Goal: Task Accomplishment & Management: Manage account settings

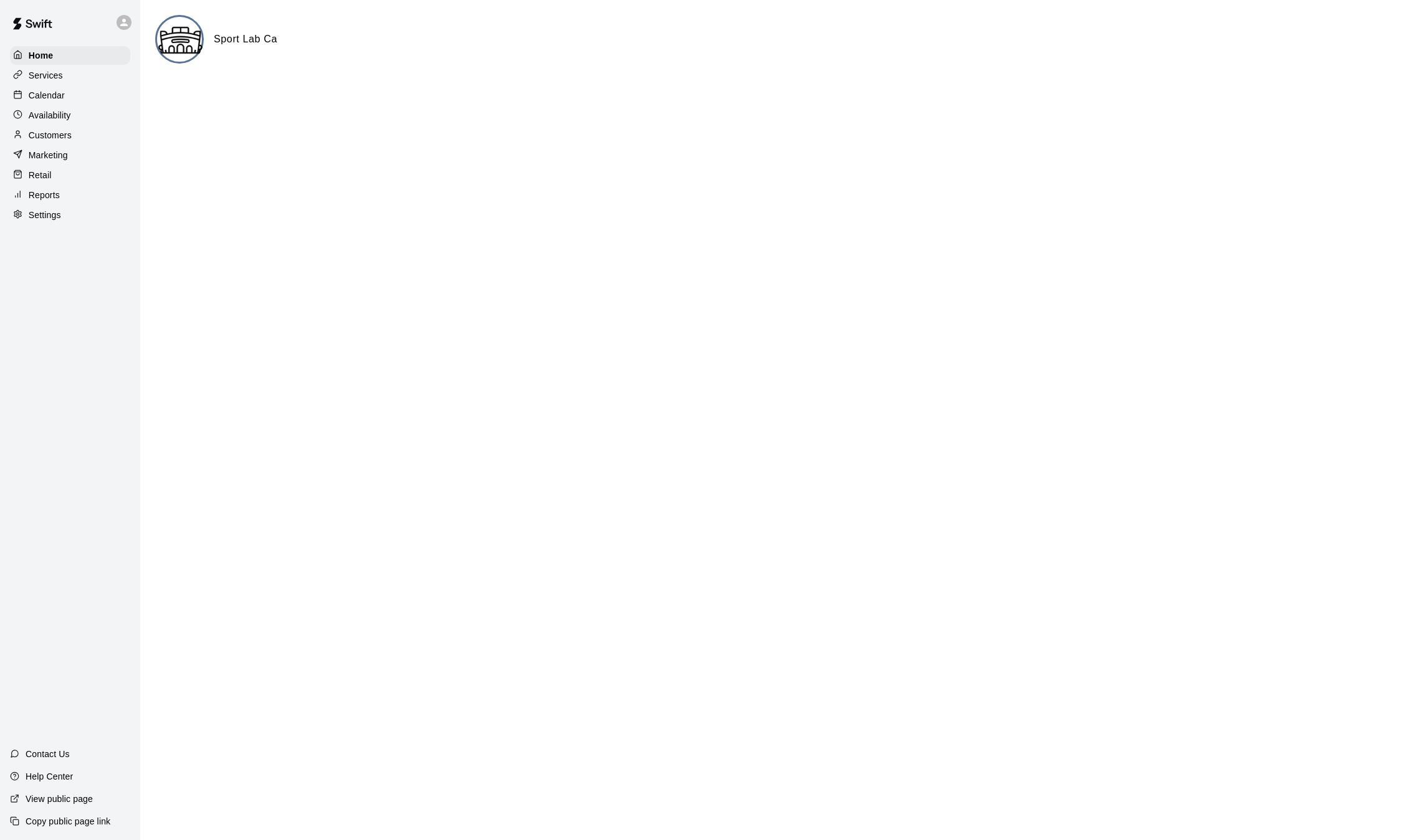
click at [57, 98] on p "Calendar" at bounding box center [46, 95] width 36 height 13
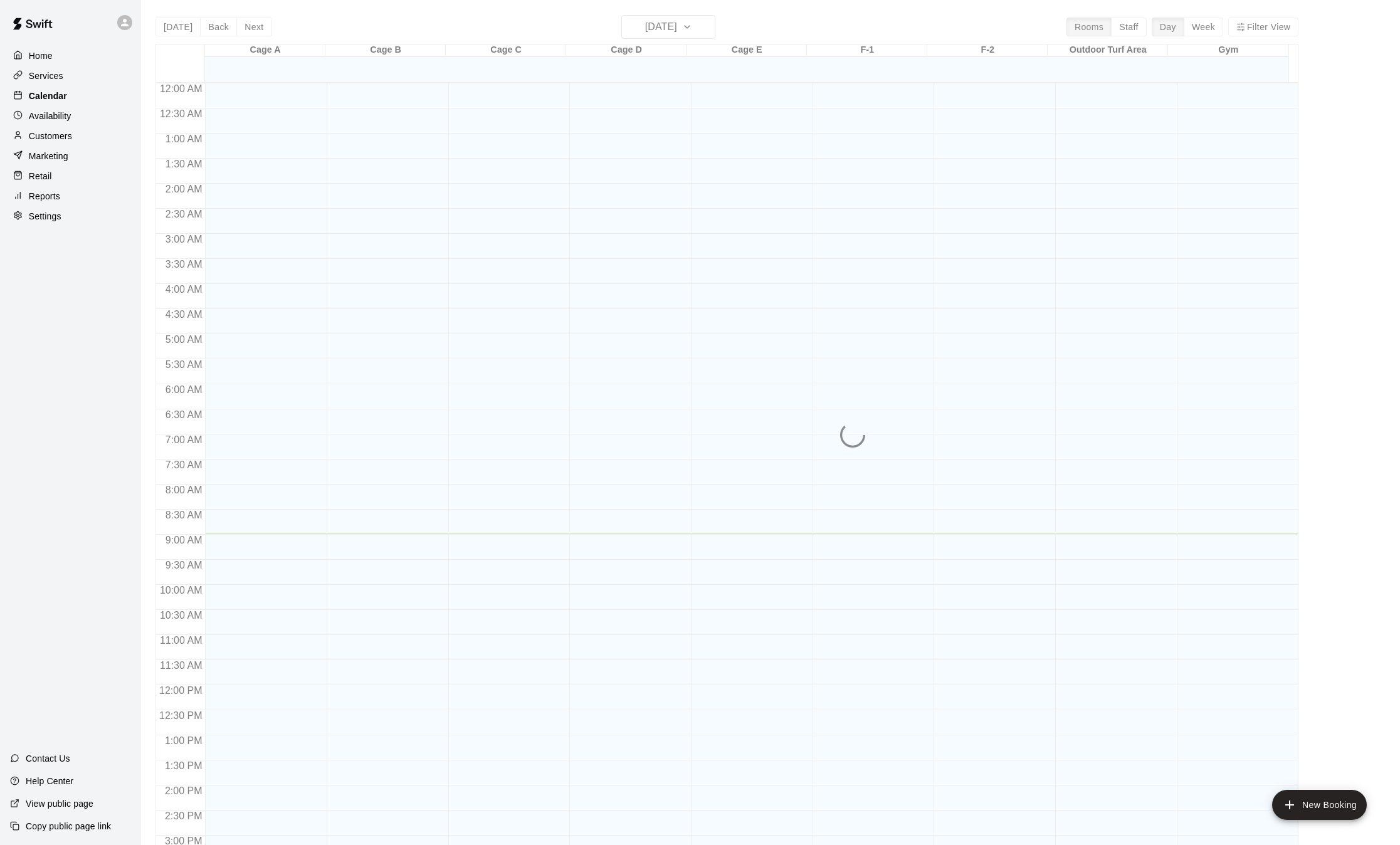
scroll to position [390, 0]
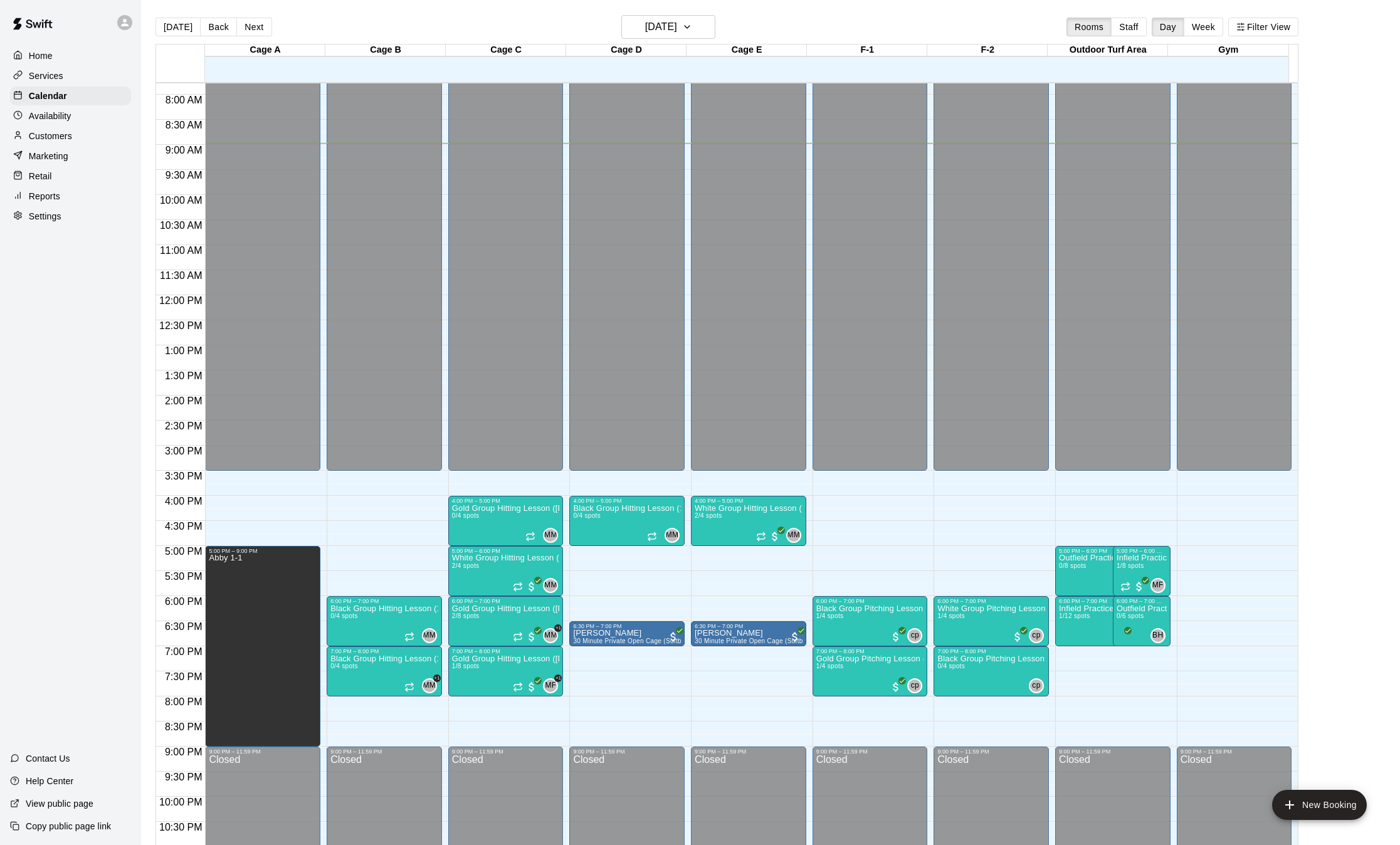
click at [72, 139] on p "Customers" at bounding box center [51, 136] width 44 height 13
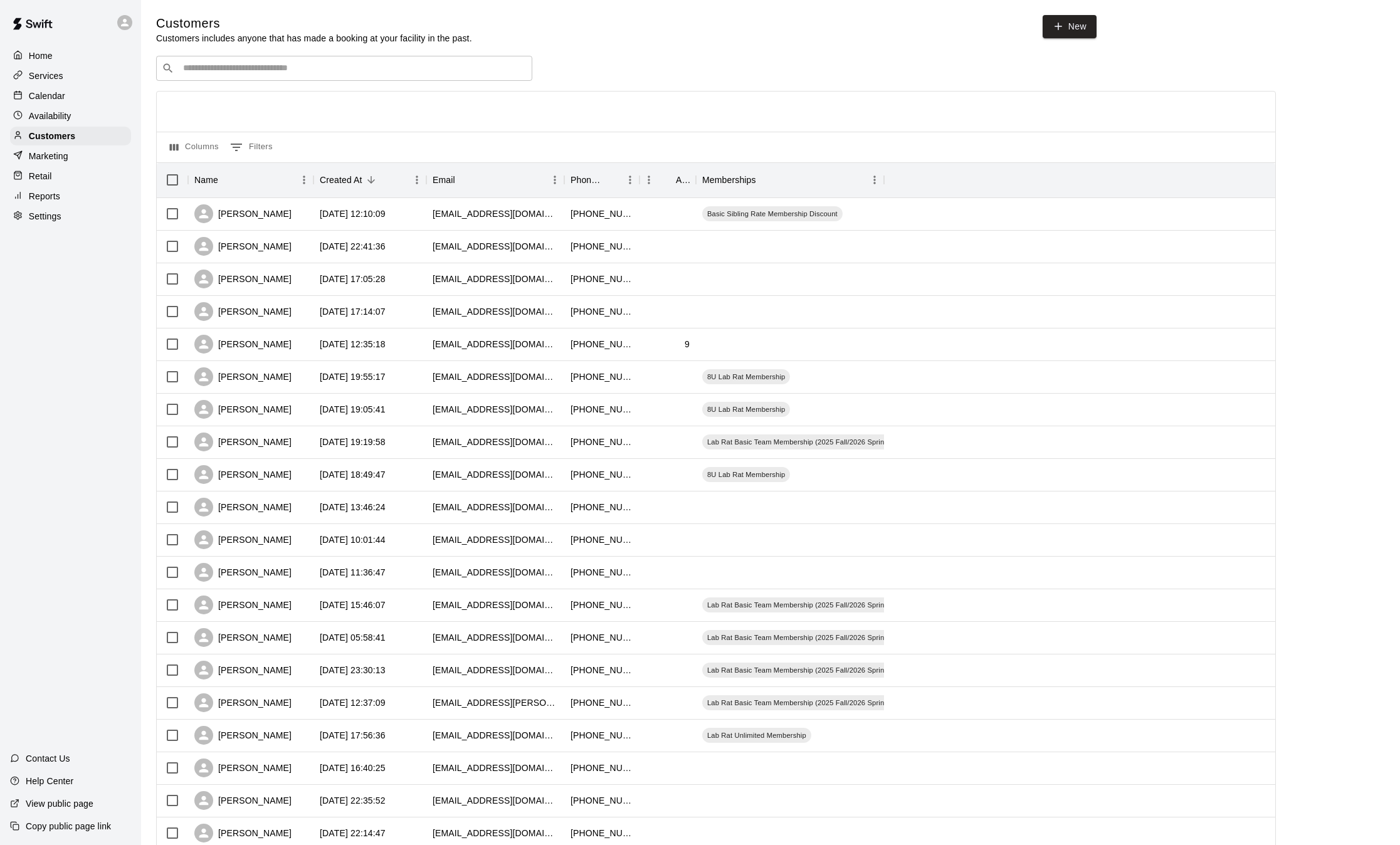
click at [52, 94] on p "Calendar" at bounding box center [47, 96] width 36 height 13
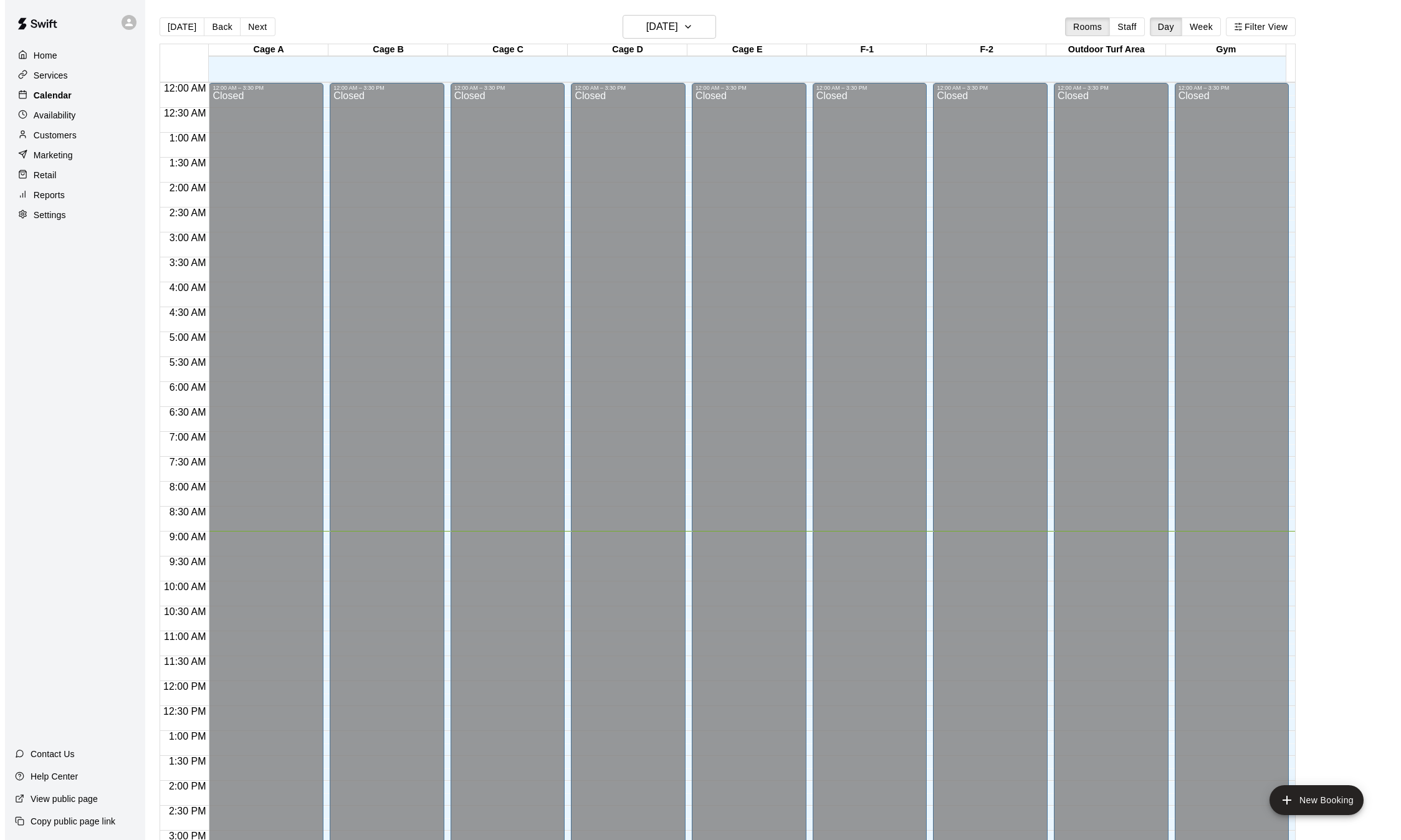
scroll to position [388, 0]
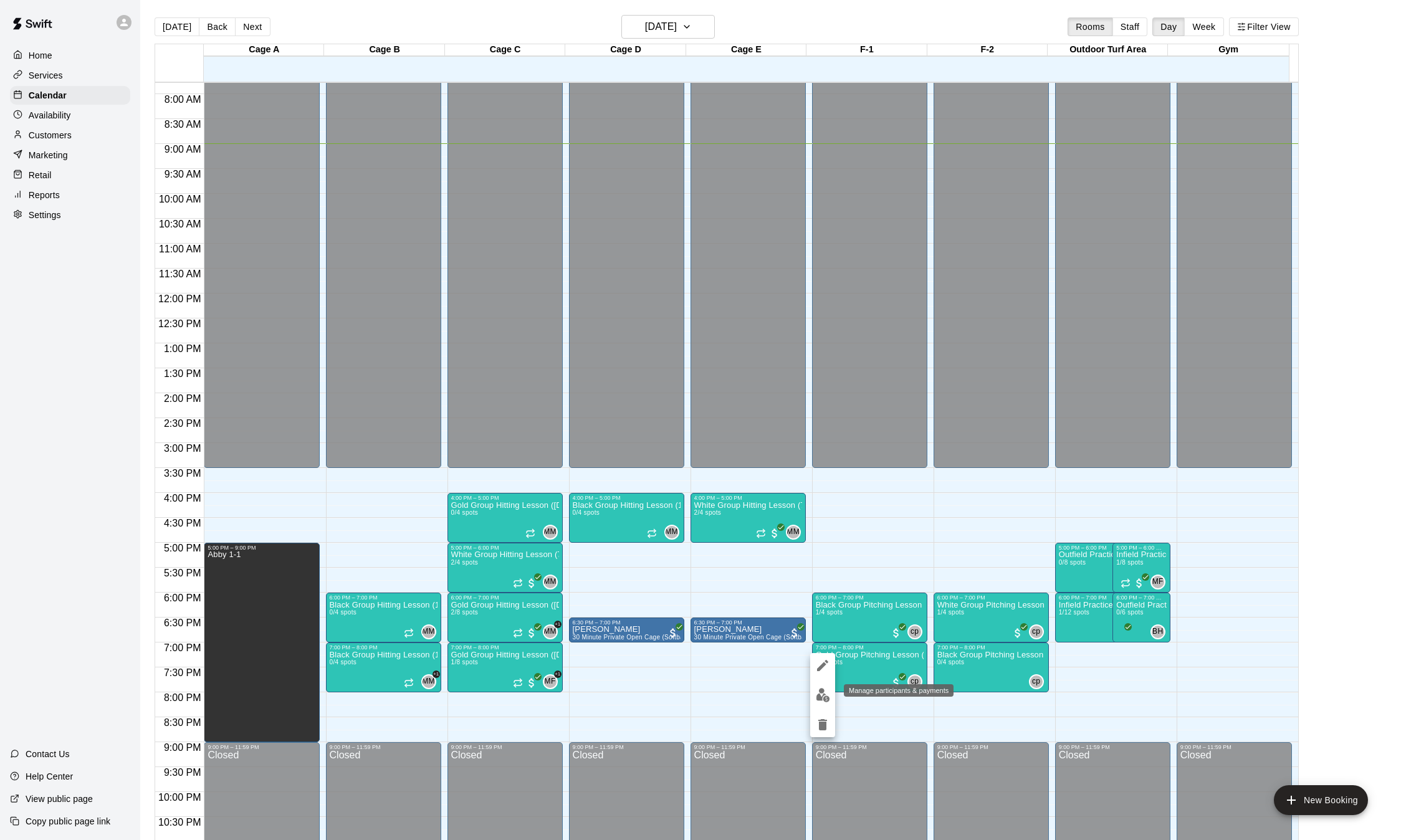
click at [832, 694] on button "edit" at bounding box center [822, 695] width 25 height 24
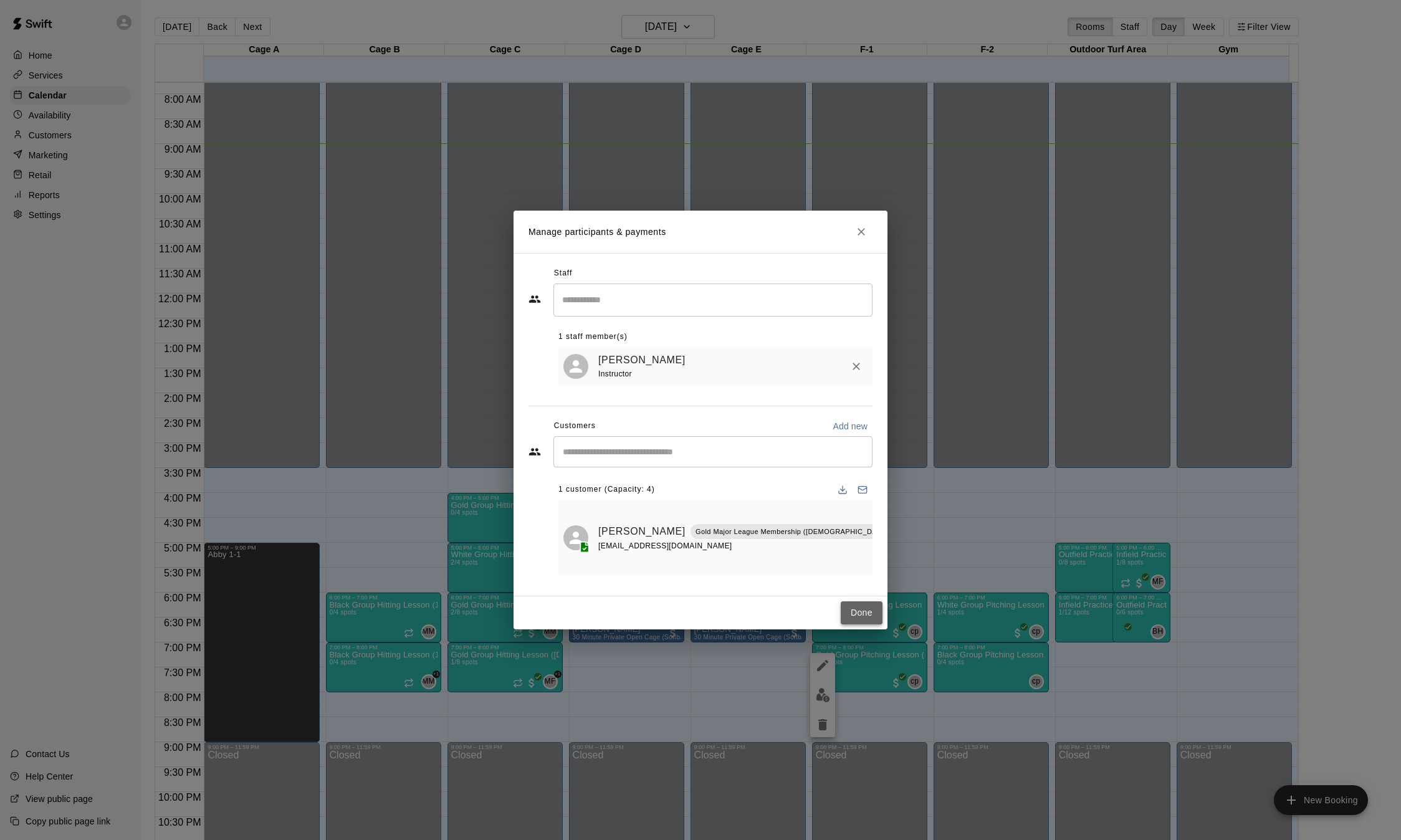
click at [865, 601] on button "Done" at bounding box center [862, 612] width 42 height 23
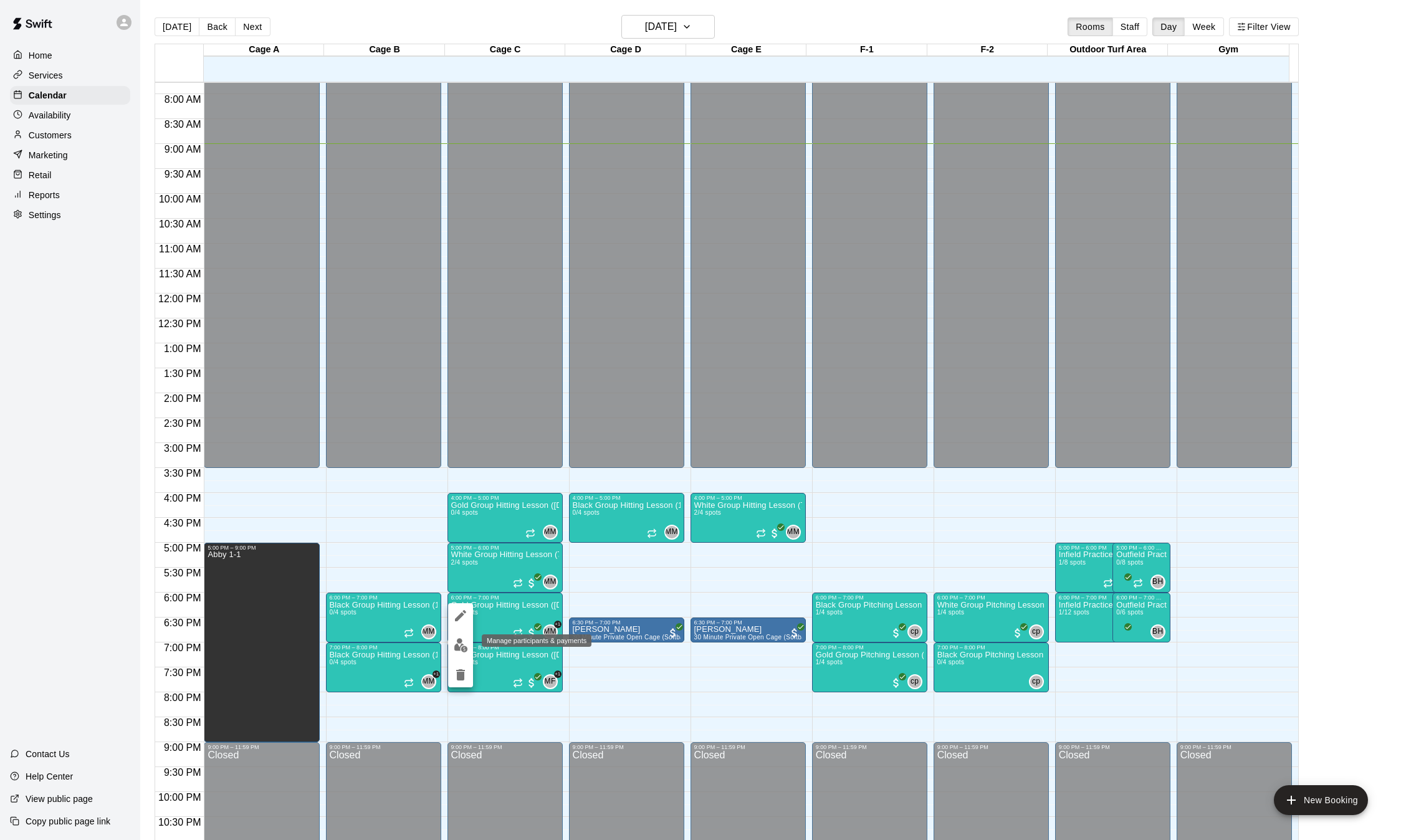
click at [464, 644] on img "edit" at bounding box center [461, 645] width 14 height 14
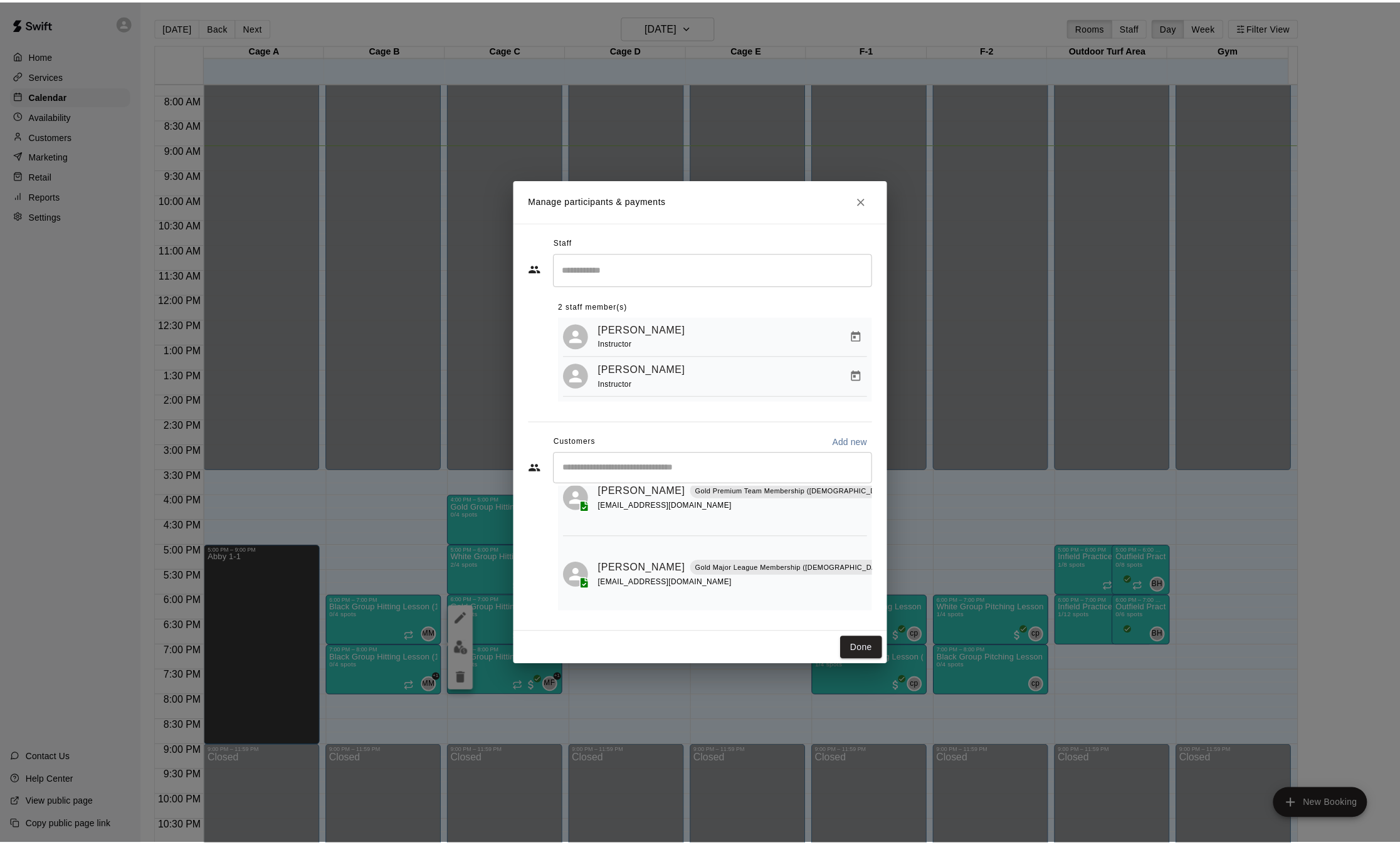
scroll to position [59, 0]
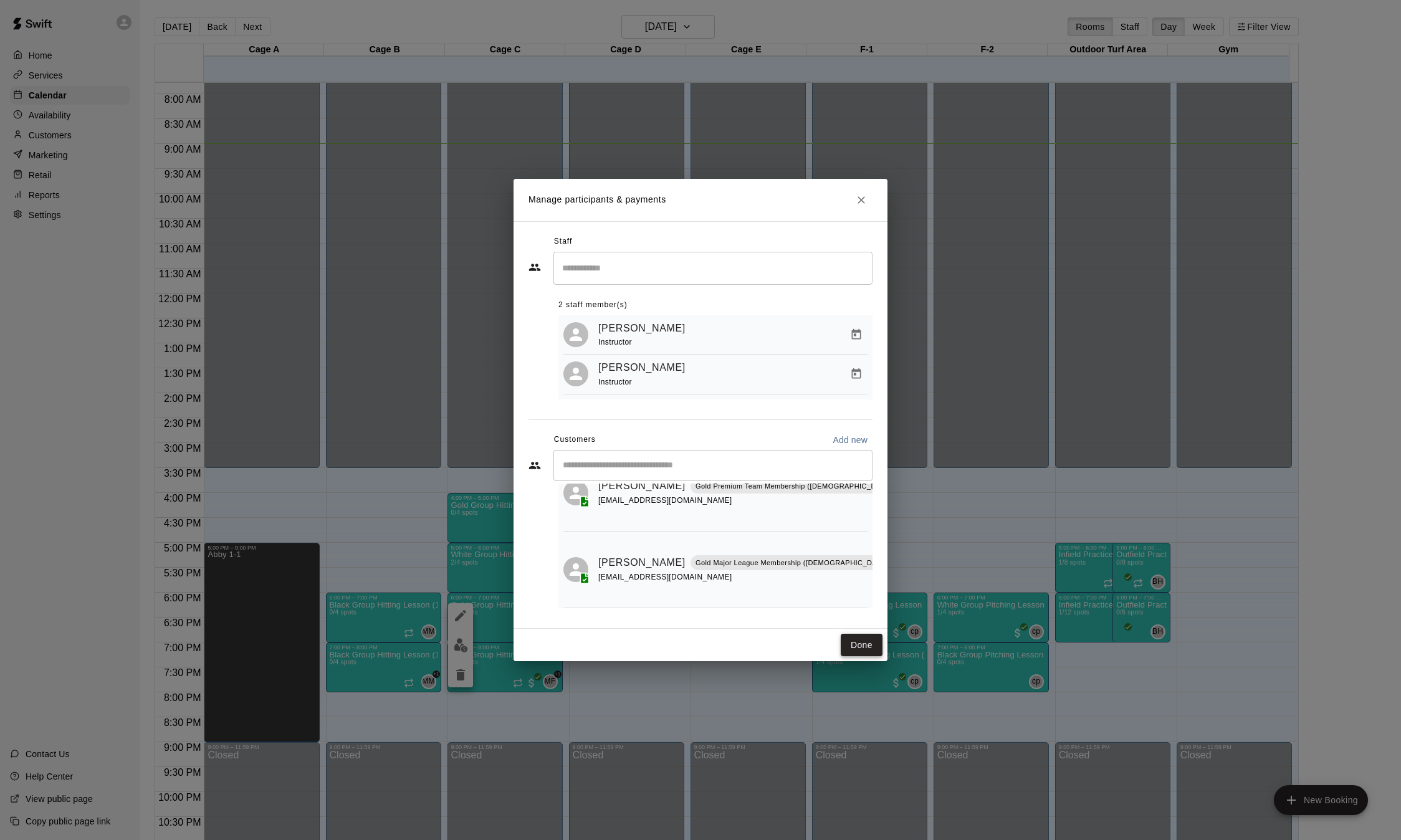
click at [865, 642] on button "Done" at bounding box center [862, 645] width 42 height 23
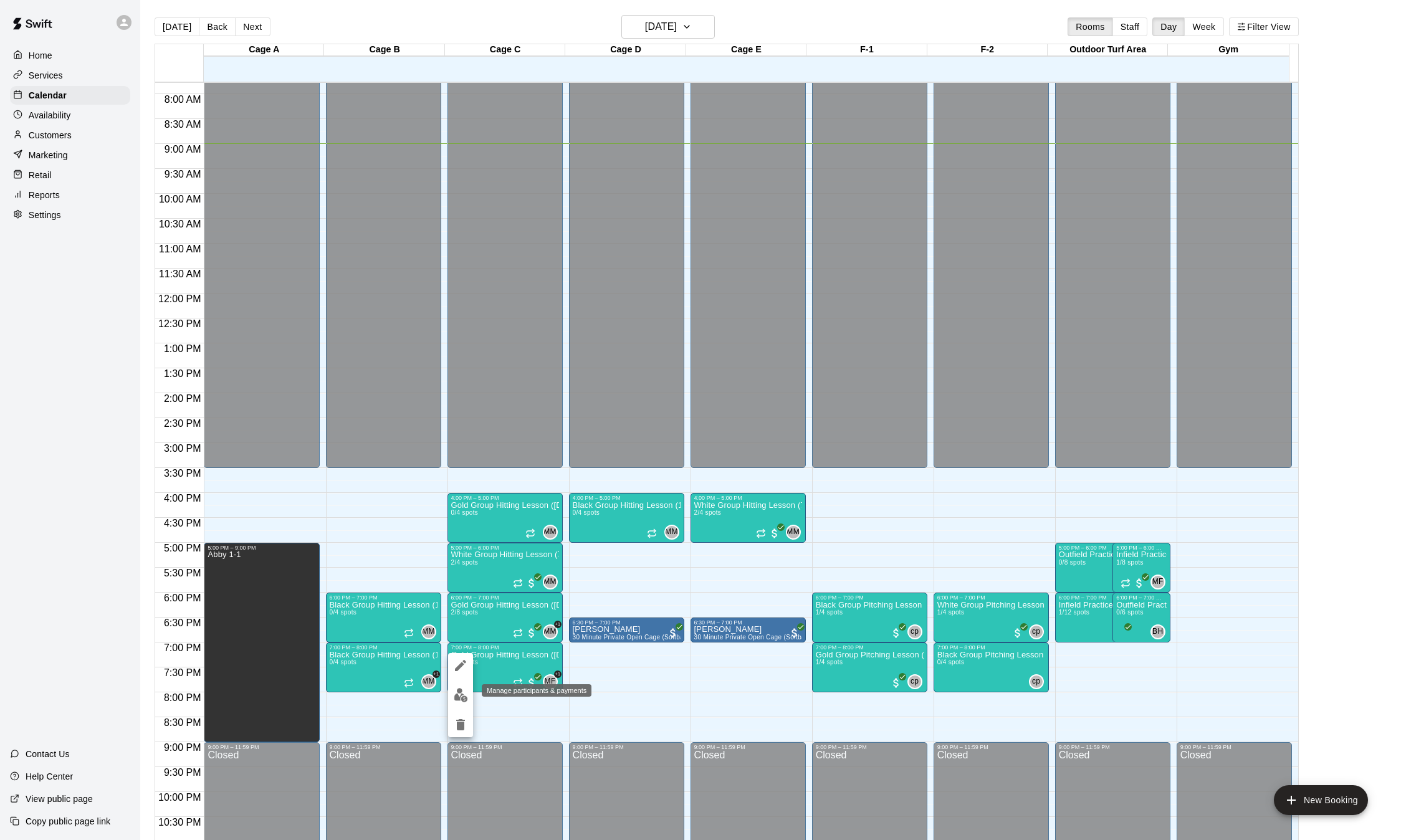
click at [462, 693] on img "edit" at bounding box center [461, 695] width 14 height 14
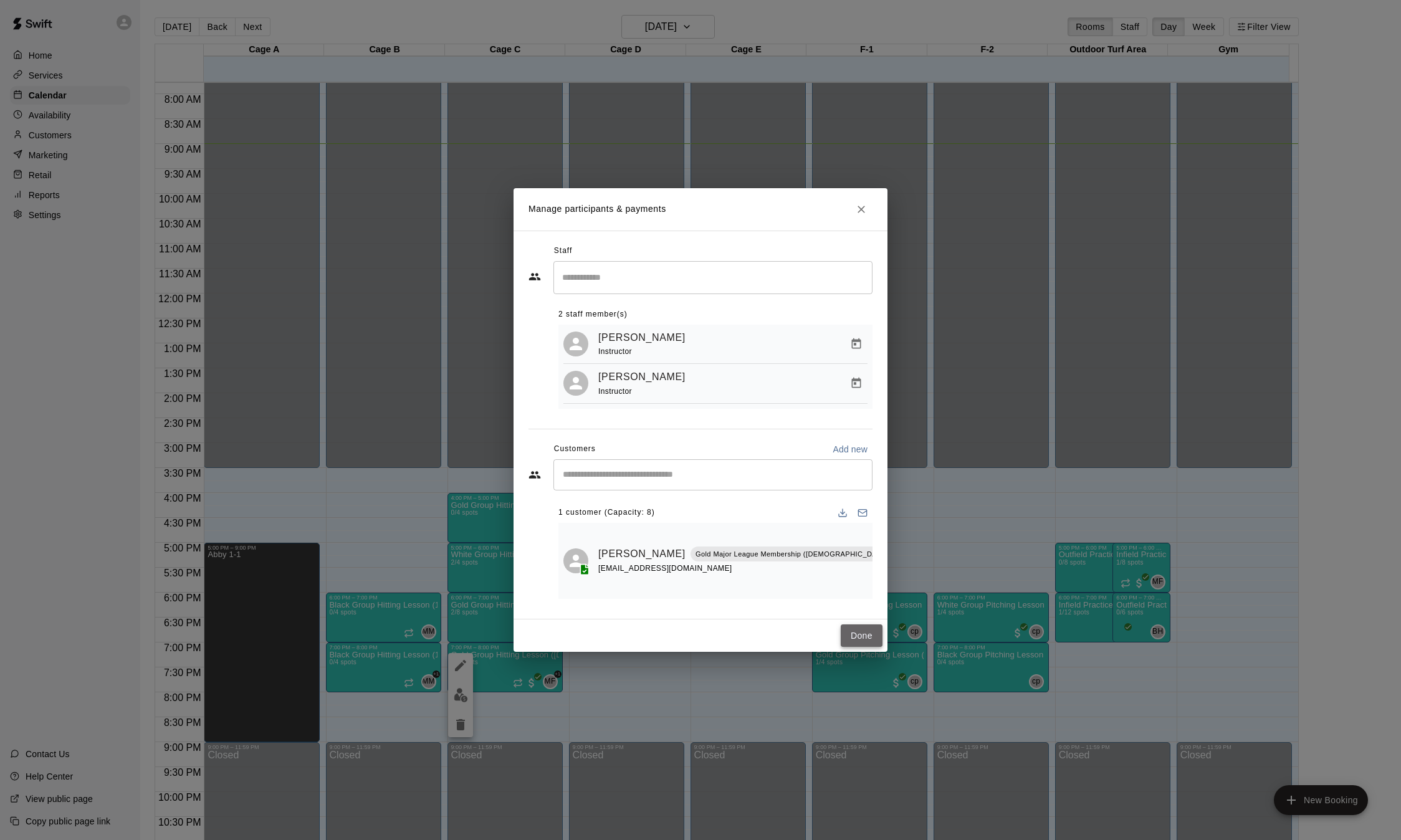
click at [856, 637] on button "Done" at bounding box center [862, 636] width 42 height 23
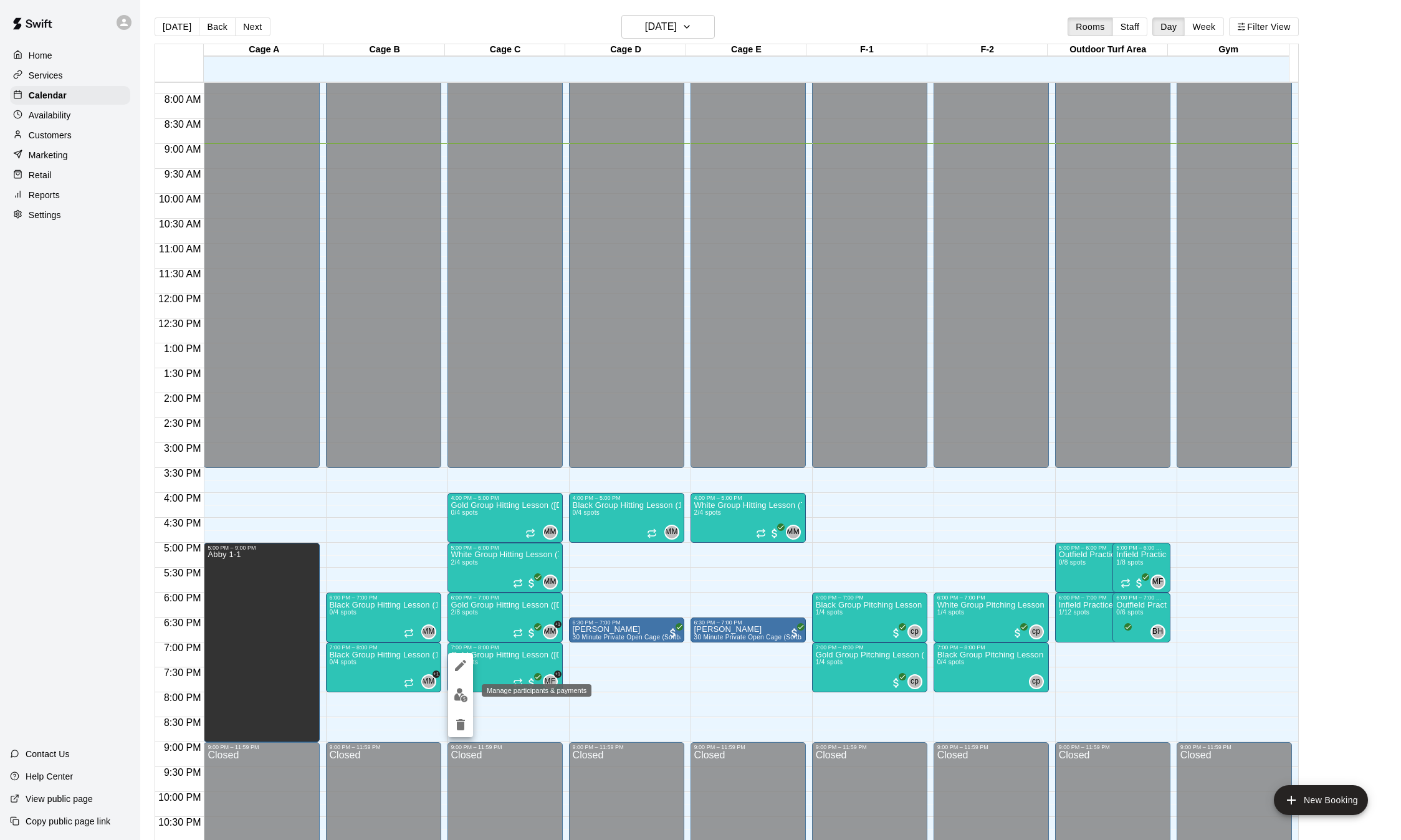
click at [460, 699] on img "edit" at bounding box center [461, 695] width 14 height 14
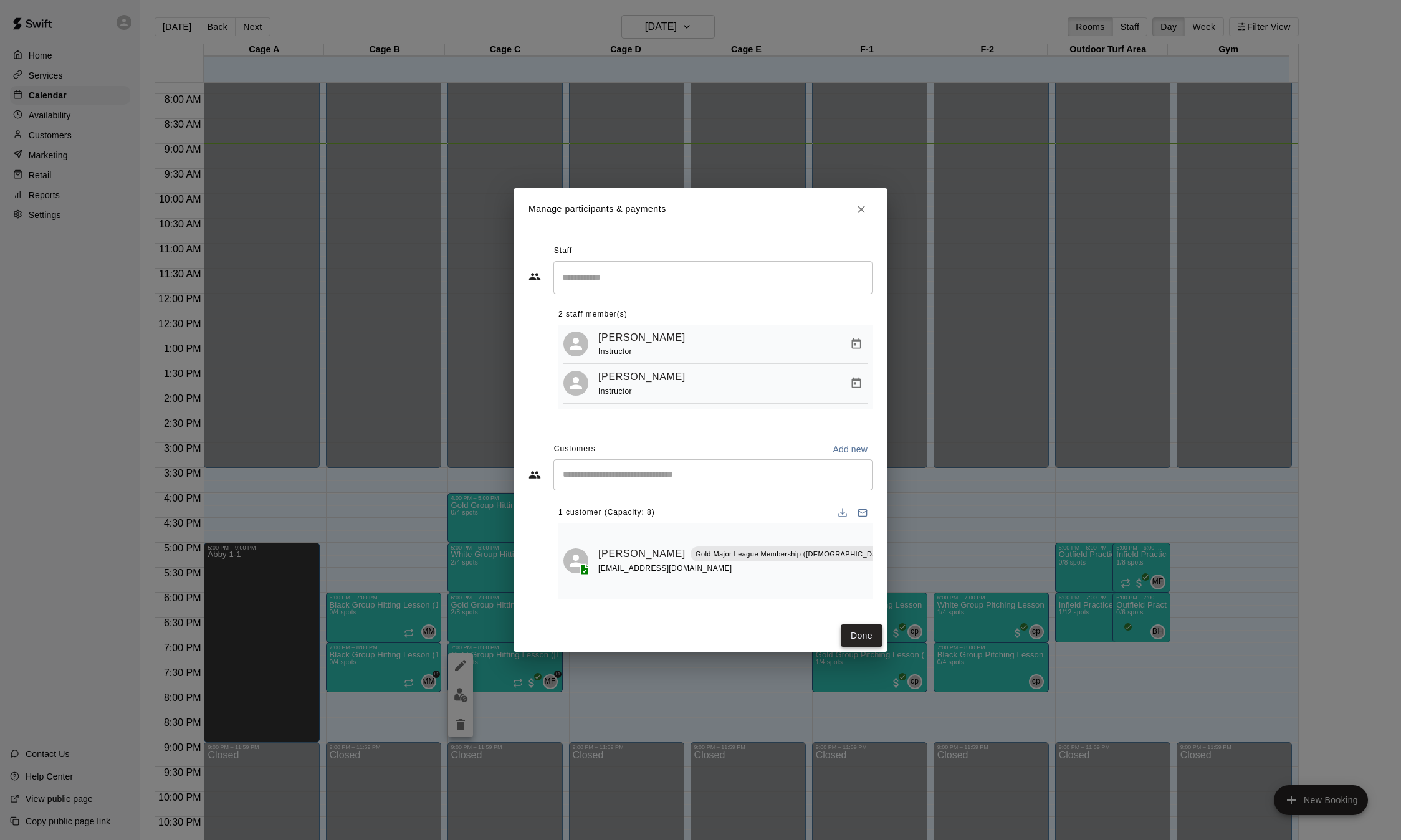
click at [854, 637] on button "Done" at bounding box center [862, 636] width 42 height 23
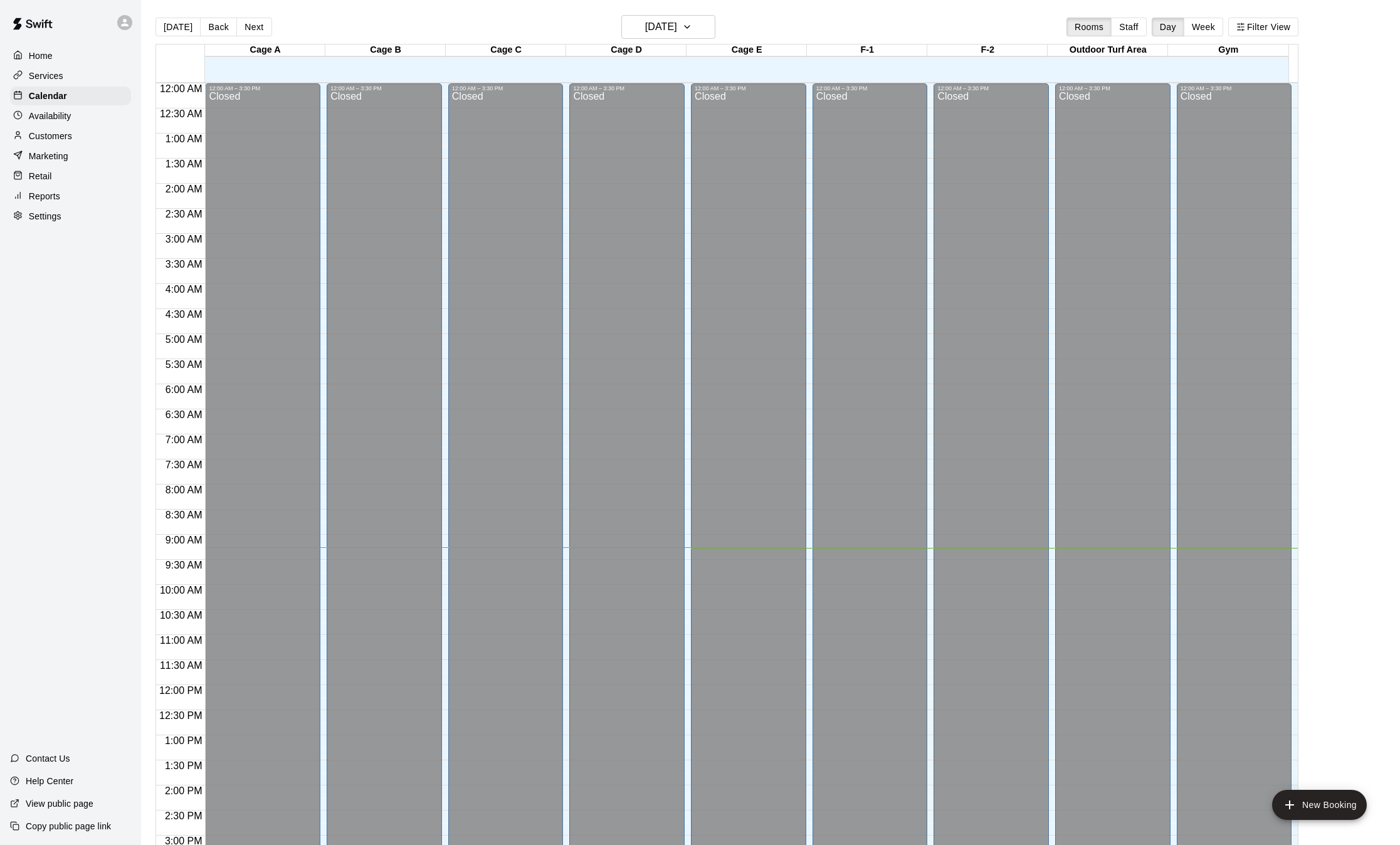
scroll to position [390, 0]
